Goal: Navigation & Orientation: Find specific page/section

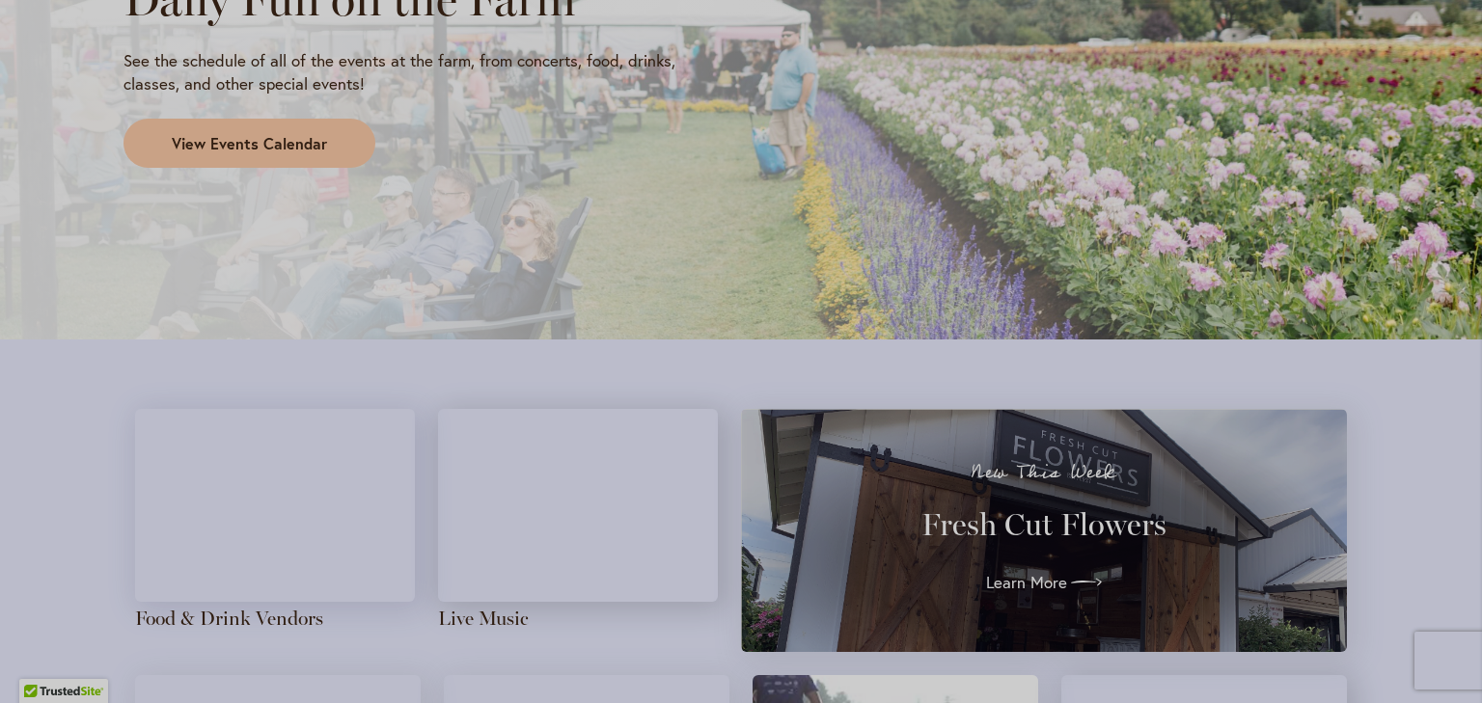
scroll to position [1749, 0]
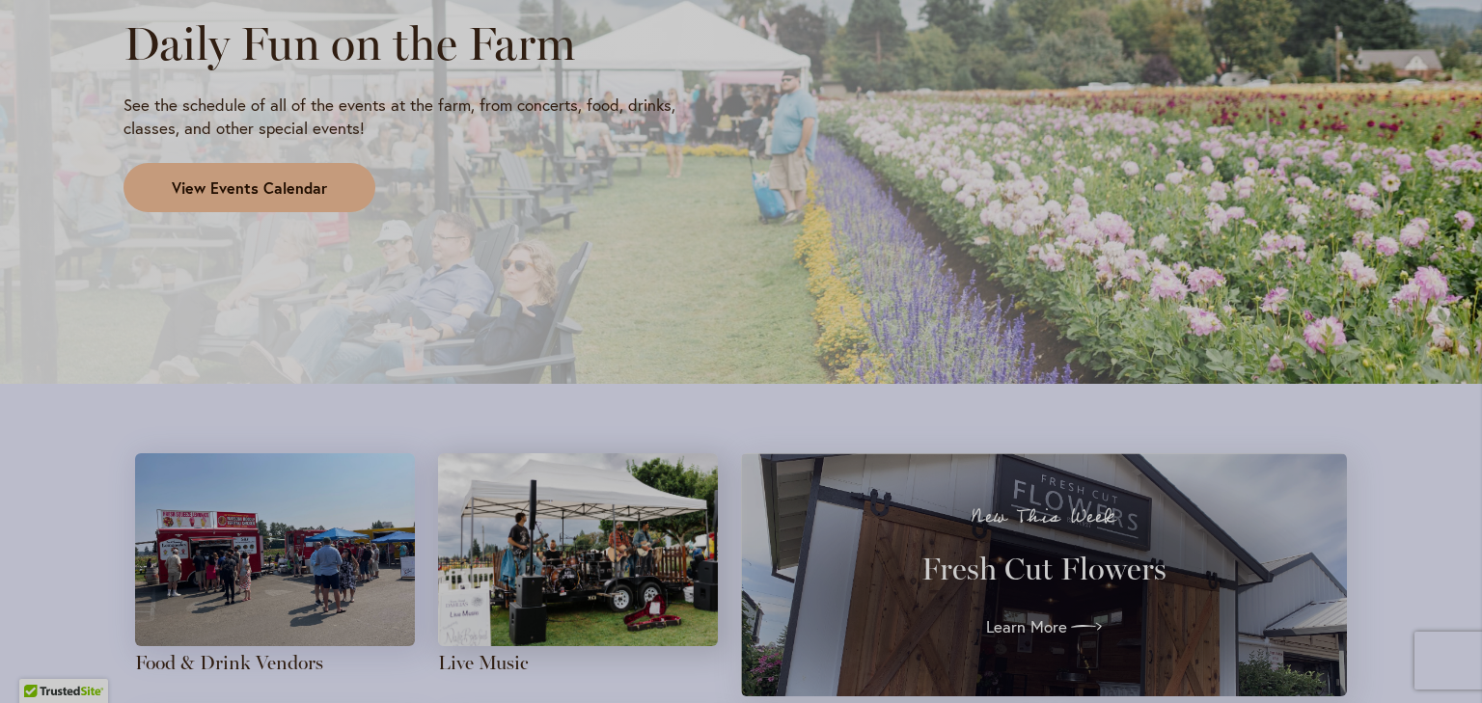
click at [295, 183] on span "View Events Calendar" at bounding box center [249, 189] width 155 height 22
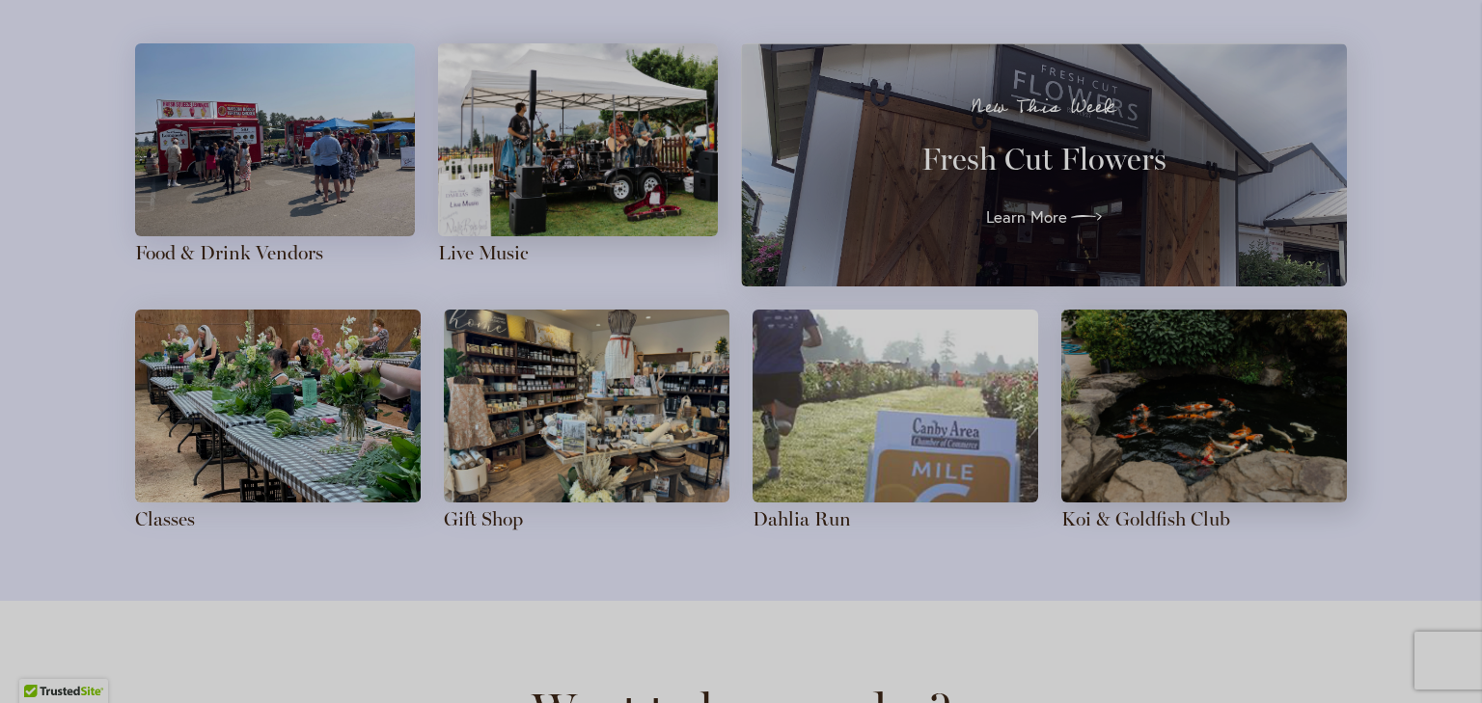
scroll to position [2161, 0]
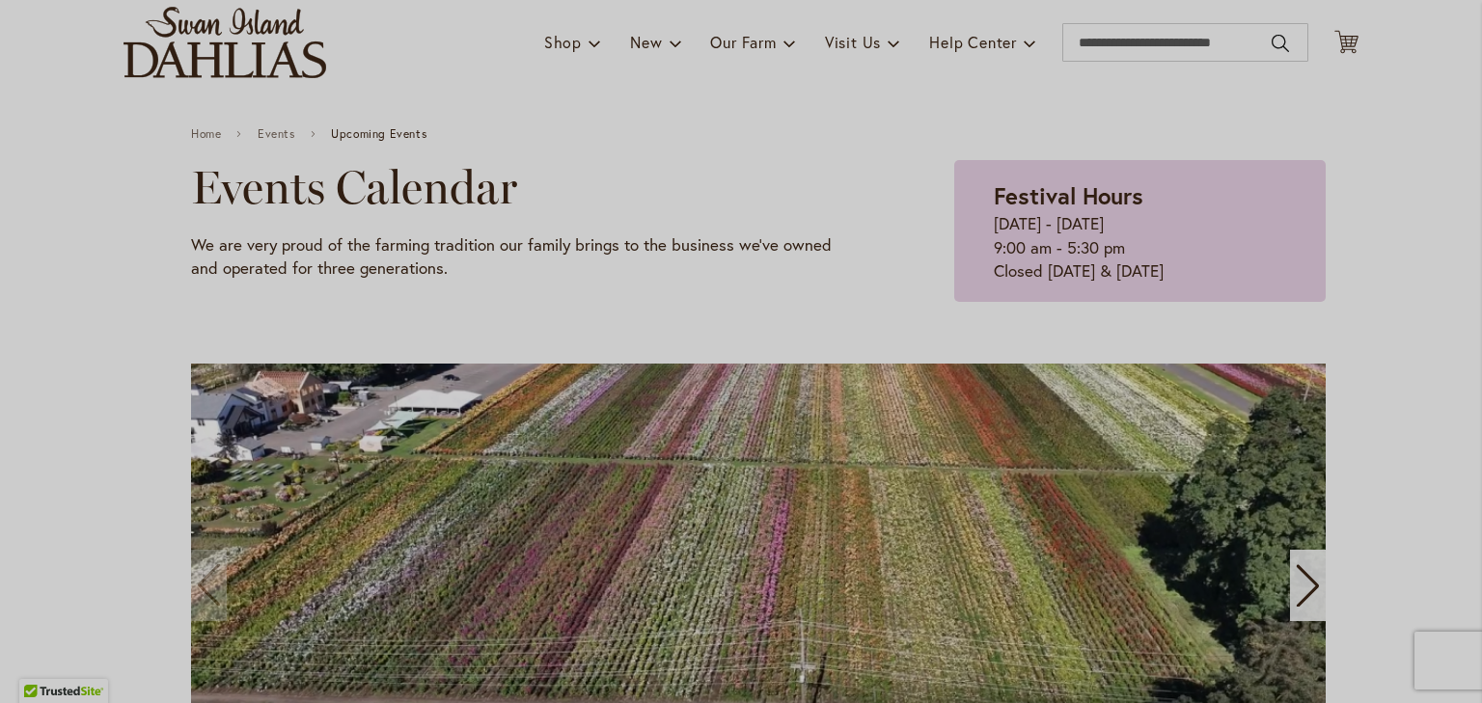
scroll to position [102, 0]
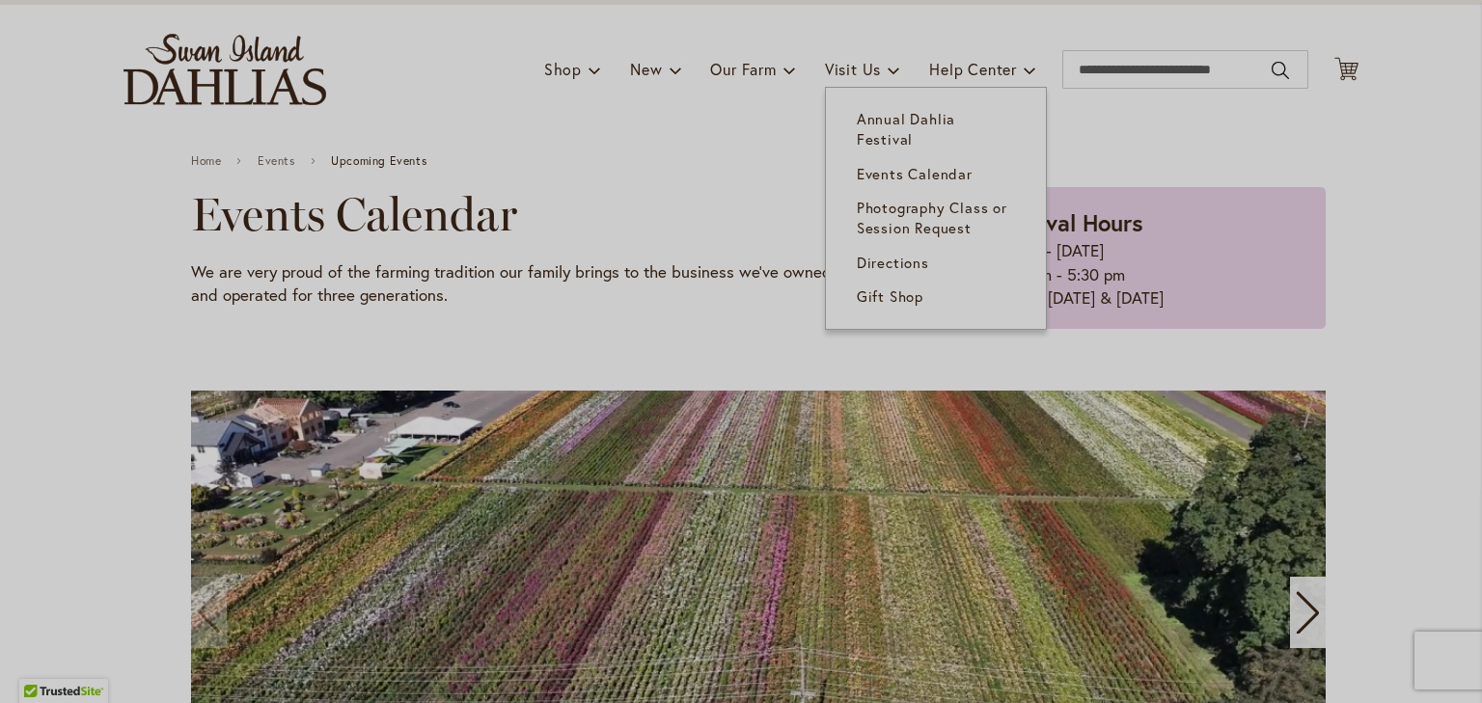
click at [862, 253] on span "Directions" at bounding box center [893, 262] width 72 height 19
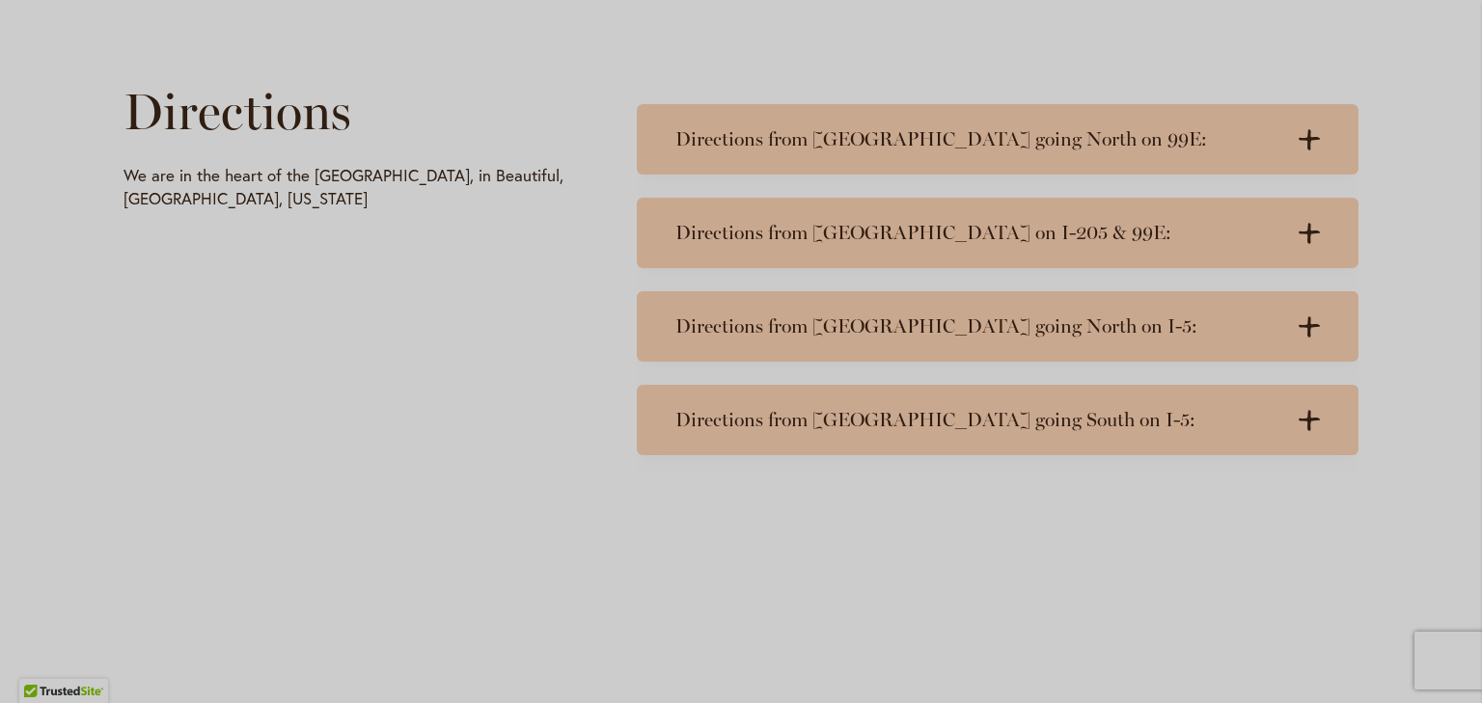
scroll to position [926, 0]
